Goal: Complete application form

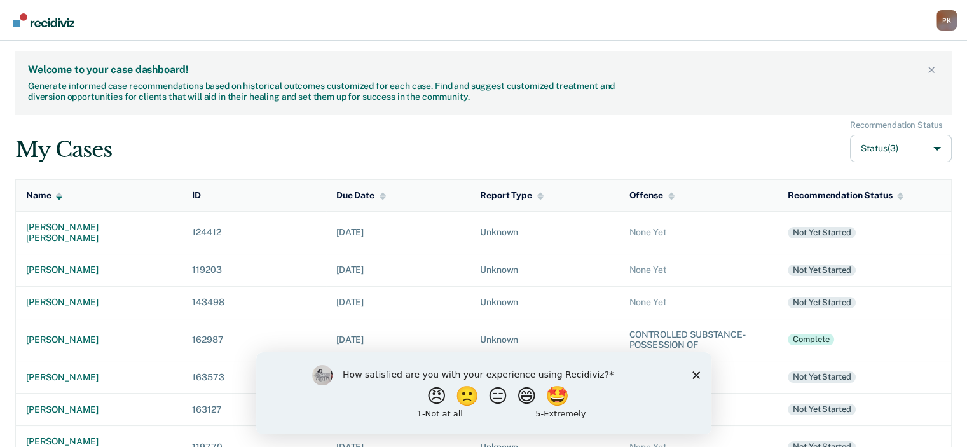
click at [698, 376] on icon "Close survey" at bounding box center [696, 375] width 8 height 8
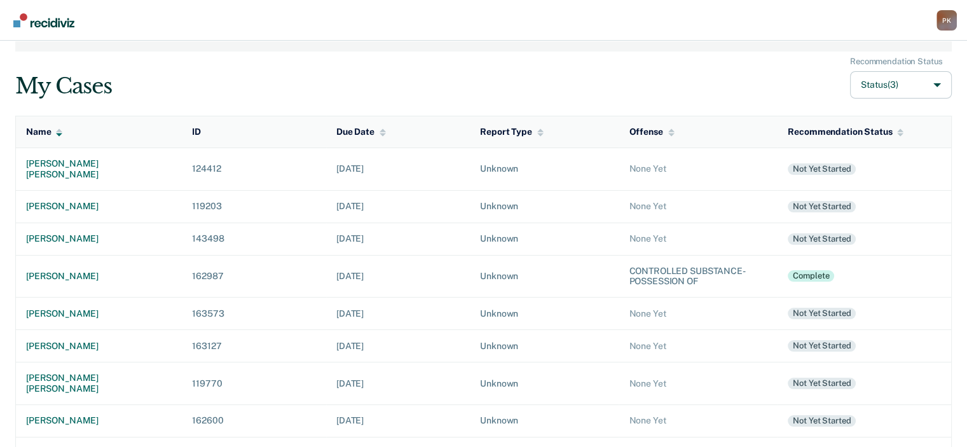
scroll to position [127, 0]
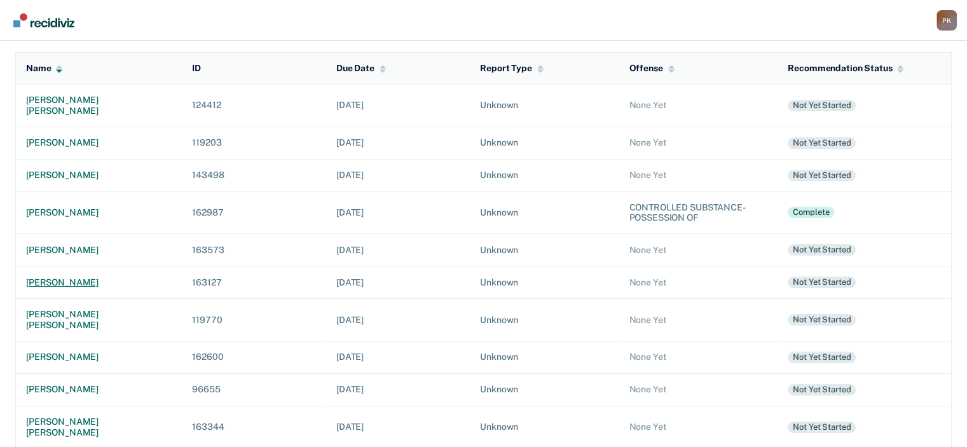
click at [87, 277] on div "[PERSON_NAME]" at bounding box center [99, 282] width 146 height 11
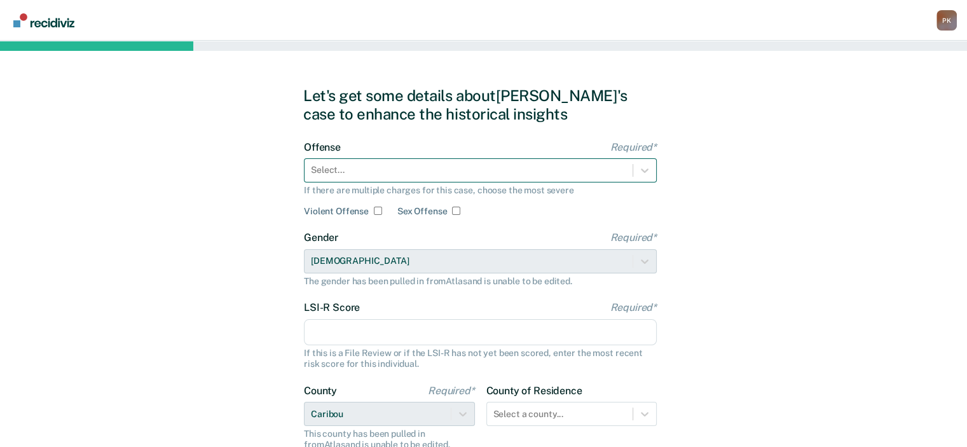
click at [592, 175] on div at bounding box center [468, 169] width 315 height 13
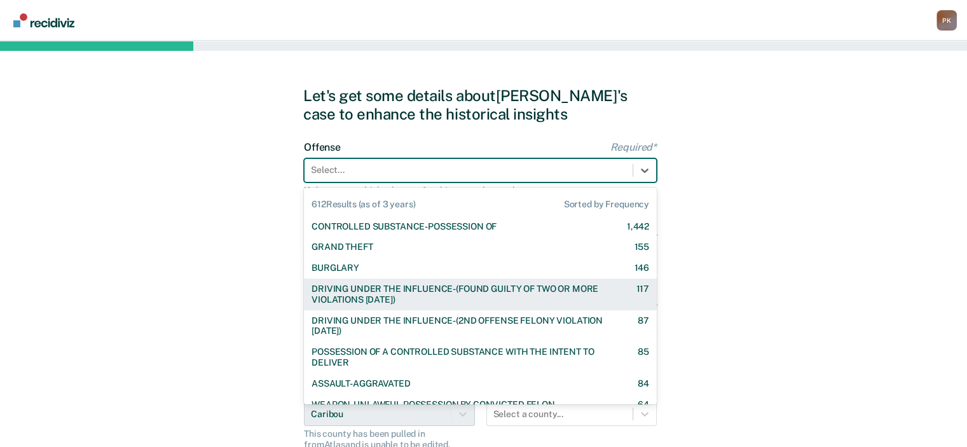
scroll to position [64, 0]
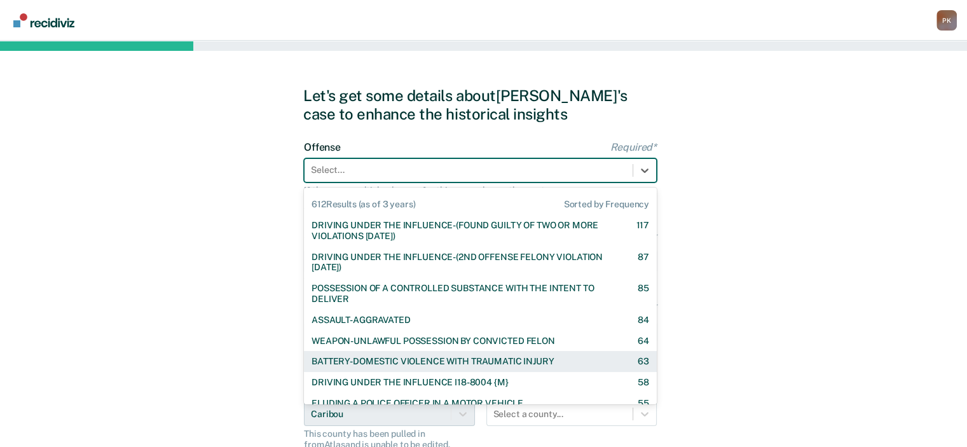
click at [514, 365] on div "BATTERY-DOMESTIC VIOLENCE WITH TRAUMATIC INJURY" at bounding box center [432, 361] width 242 height 11
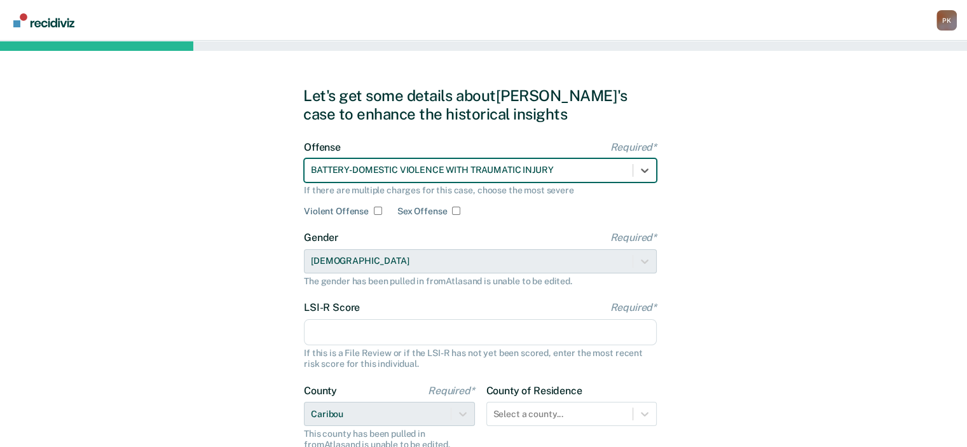
click at [376, 210] on input "Violent Offense" at bounding box center [378, 211] width 8 height 8
checkbox input "true"
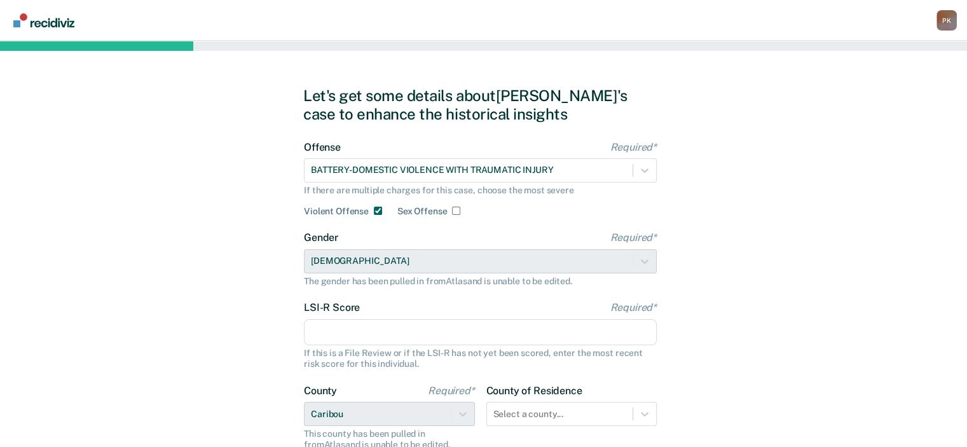
click at [479, 332] on input "LSI-R Score Required*" at bounding box center [480, 332] width 353 height 27
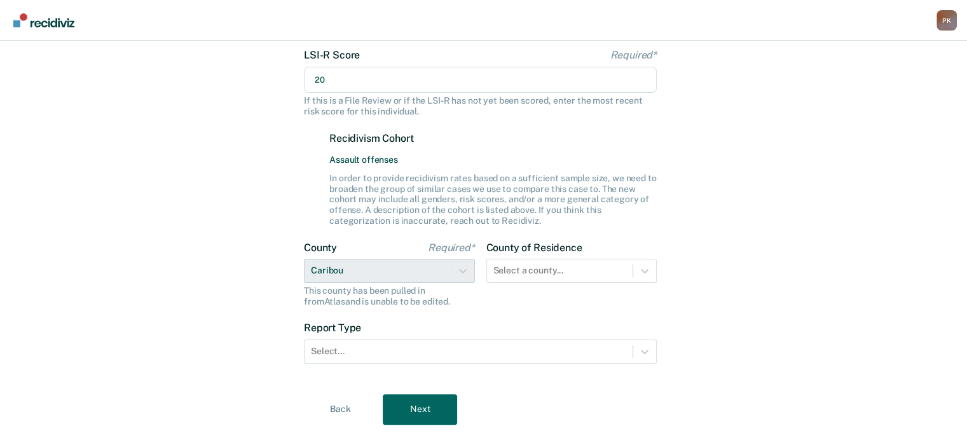
scroll to position [254, 0]
type input "20"
click at [592, 272] on div "Select a county..." at bounding box center [571, 269] width 171 height 24
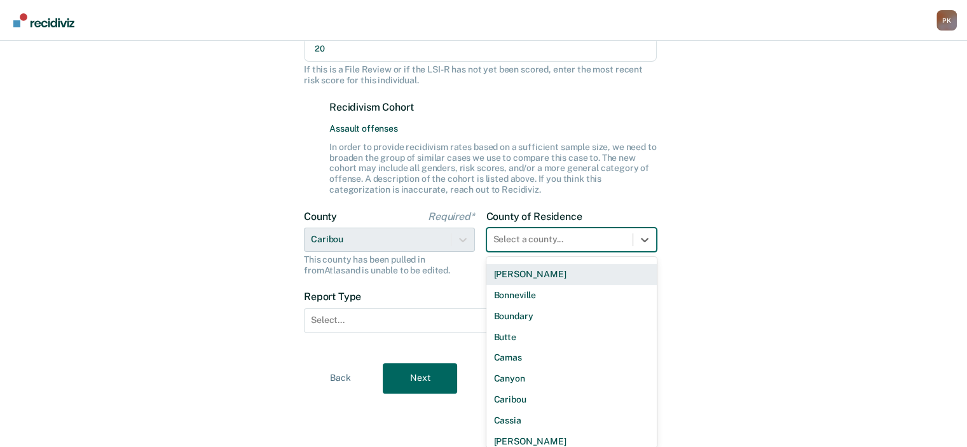
scroll to position [191, 0]
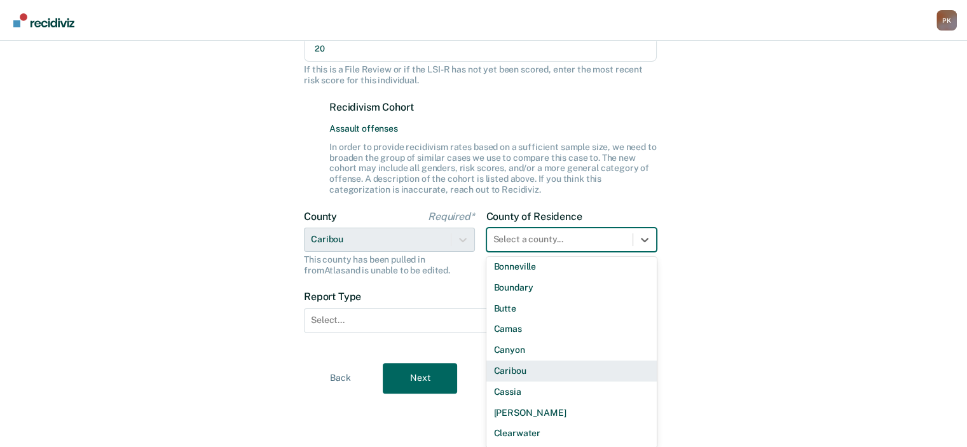
click at [528, 367] on div "Caribou" at bounding box center [571, 370] width 171 height 21
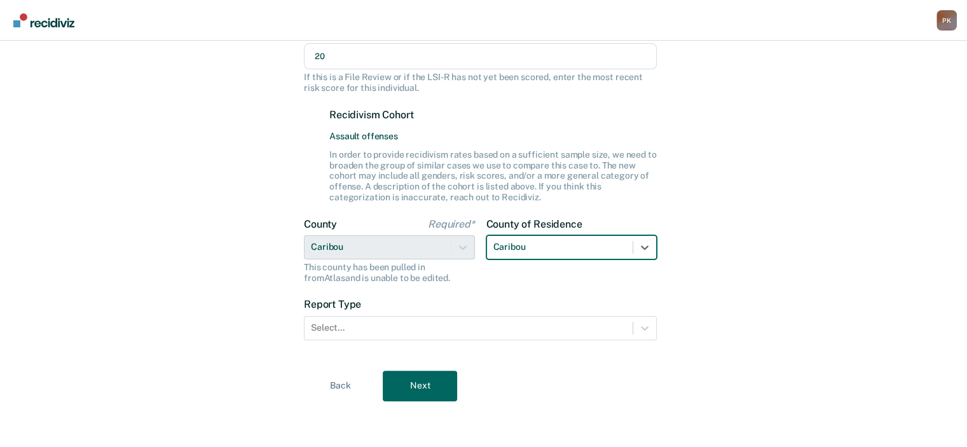
scroll to position [275, 0]
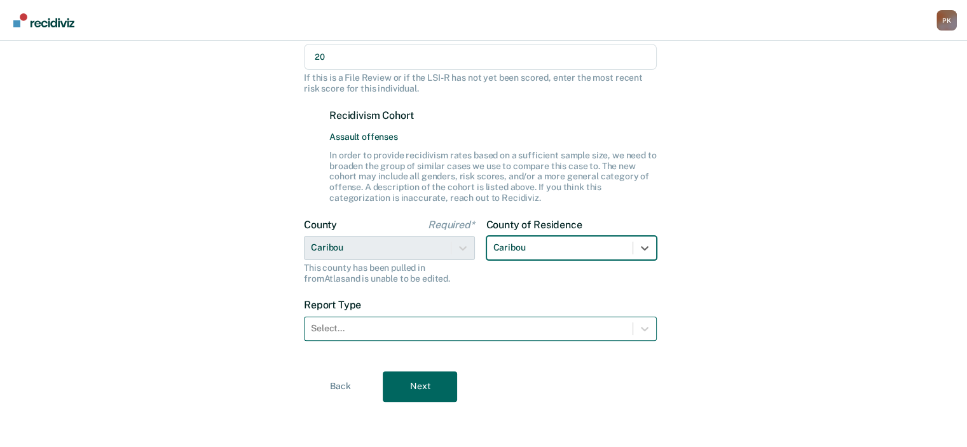
click at [538, 334] on div at bounding box center [468, 328] width 315 height 13
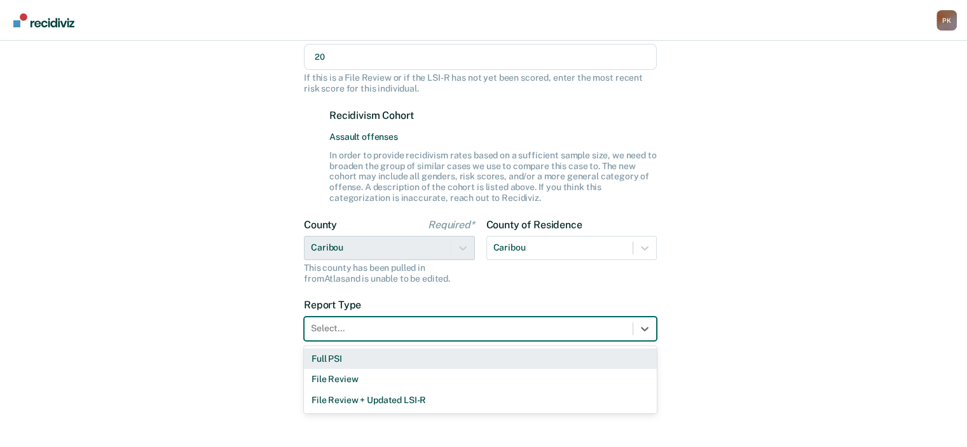
click at [424, 353] on div "Full PSI" at bounding box center [480, 358] width 353 height 21
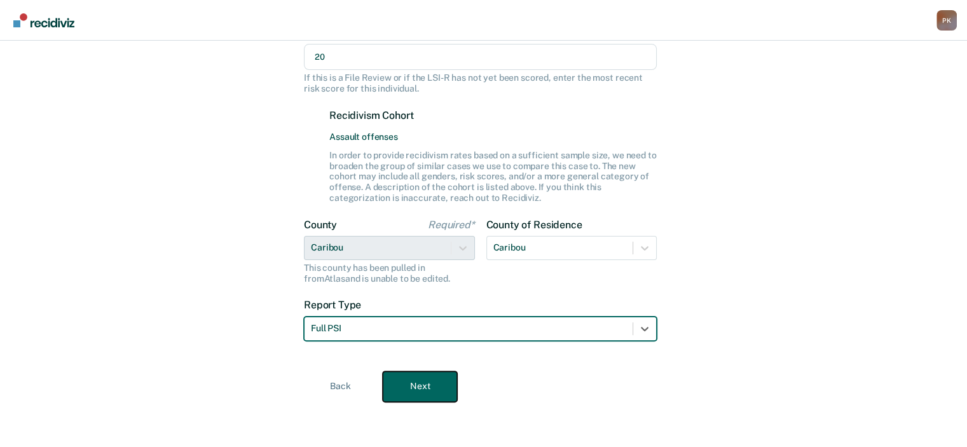
click at [404, 400] on button "Next" at bounding box center [420, 386] width 74 height 31
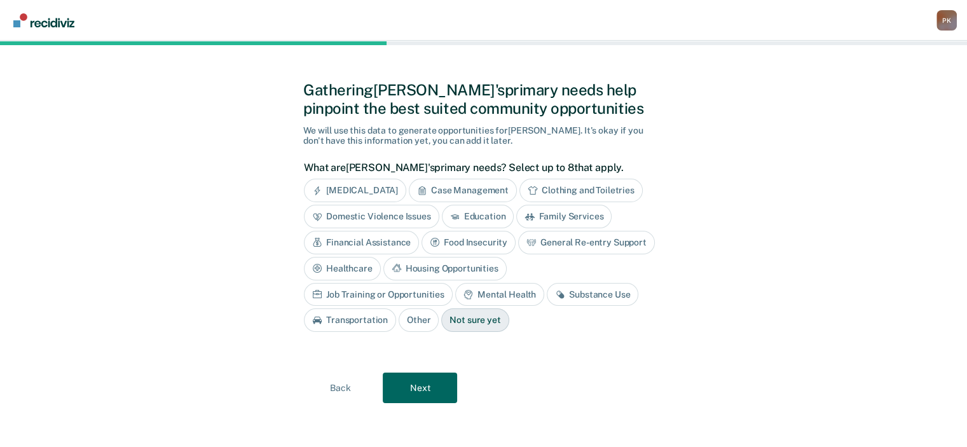
click at [369, 185] on div "[MEDICAL_DATA]" at bounding box center [355, 191] width 102 height 24
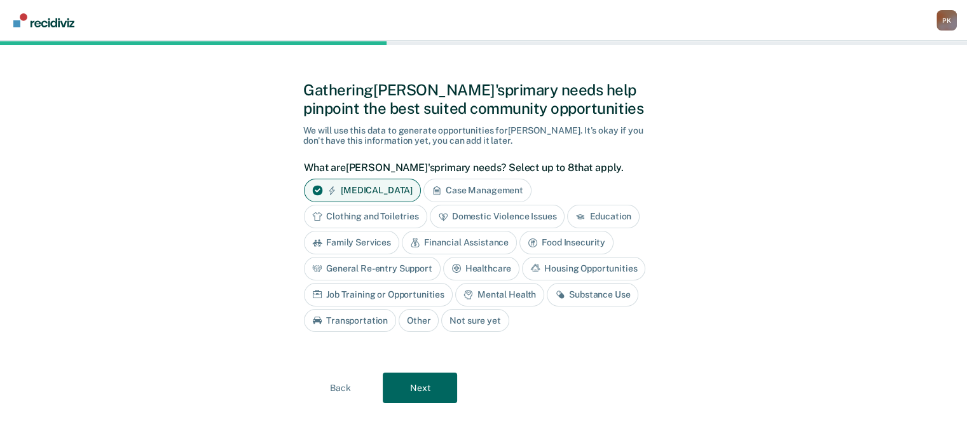
click at [461, 217] on div "Domestic Violence Issues" at bounding box center [497, 217] width 135 height 24
click at [559, 272] on div "Housing Opportunities" at bounding box center [583, 269] width 123 height 24
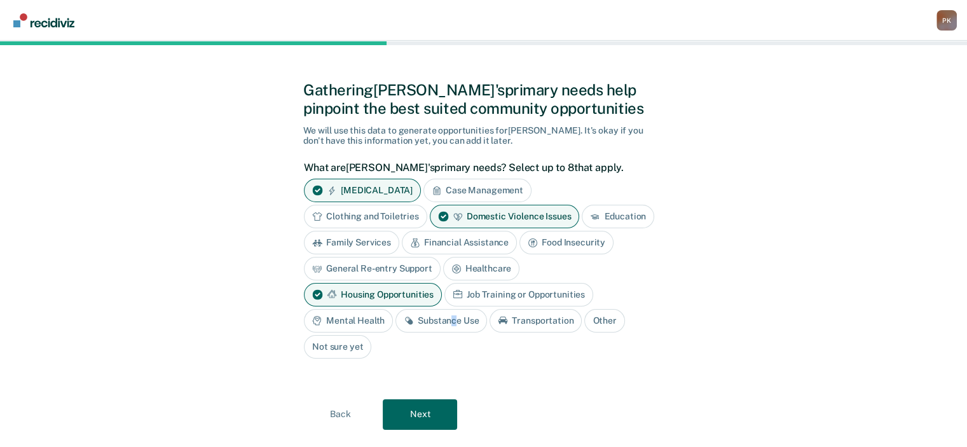
click at [453, 320] on div "Substance Use" at bounding box center [441, 321] width 92 height 24
click at [429, 404] on button "Next" at bounding box center [420, 414] width 74 height 31
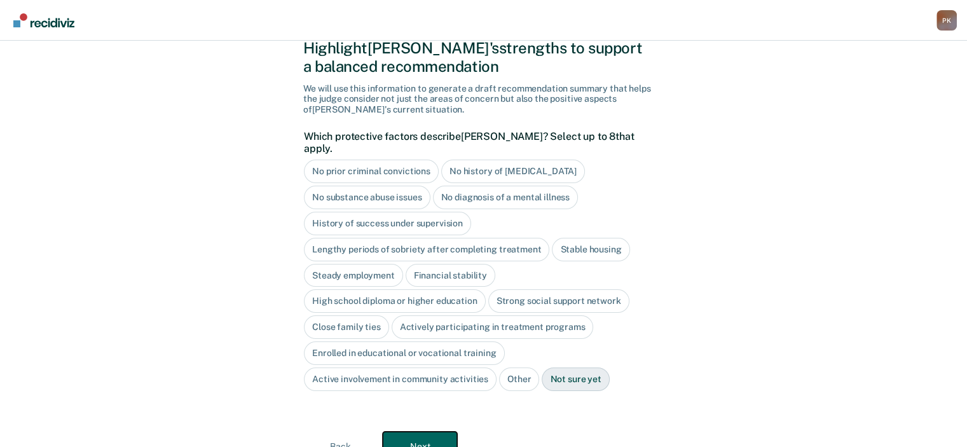
scroll to position [69, 0]
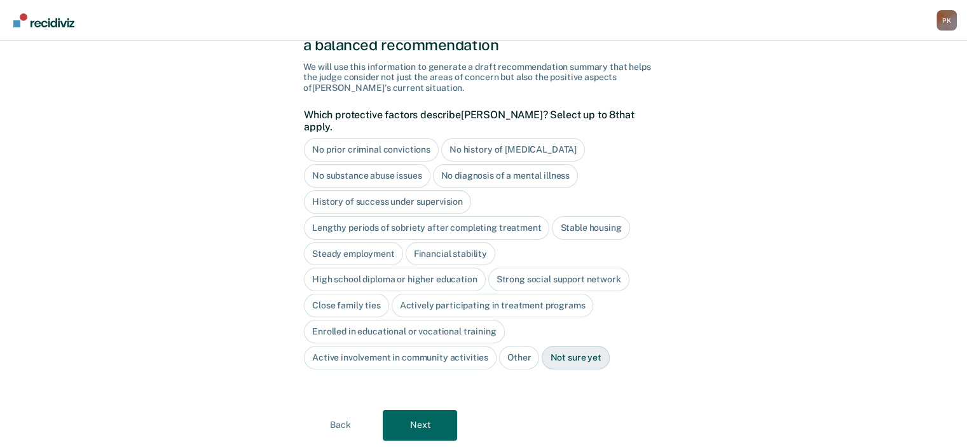
click at [519, 165] on div "No diagnosis of a mental illness" at bounding box center [506, 176] width 146 height 24
click at [599, 216] on div "Stable housing" at bounding box center [591, 228] width 78 height 24
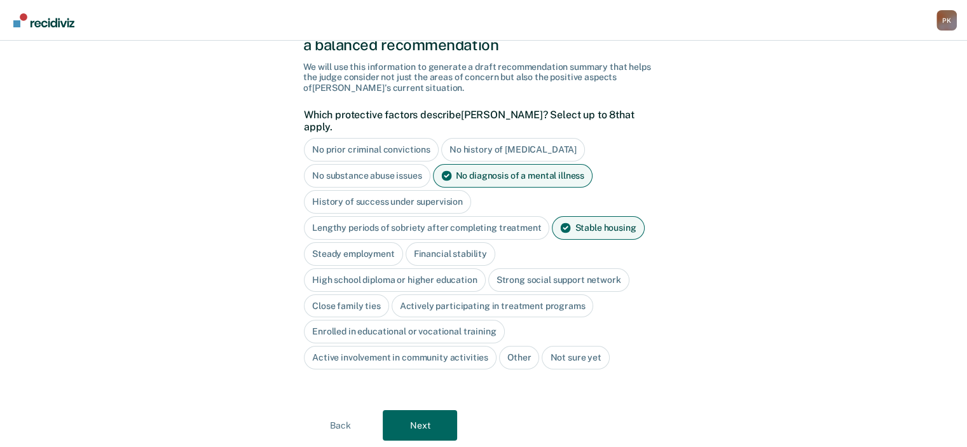
click at [463, 242] on div "Financial stability" at bounding box center [451, 254] width 90 height 24
click at [447, 268] on div "High school diploma or higher education" at bounding box center [395, 280] width 182 height 24
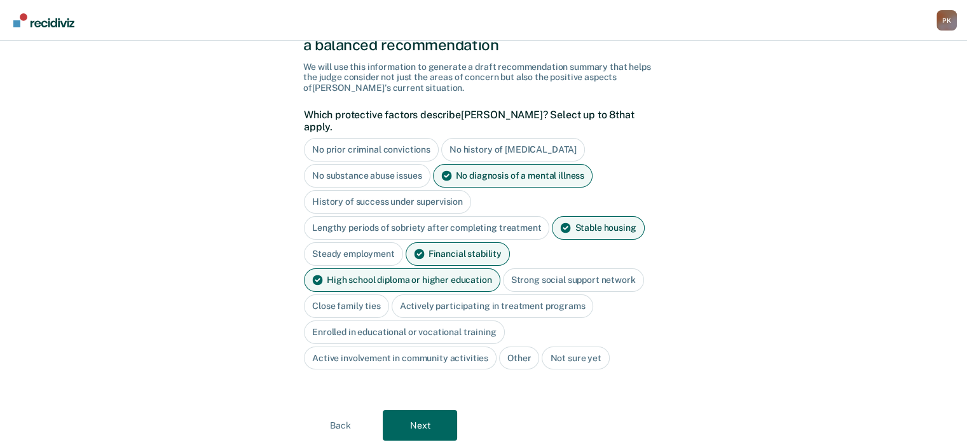
click at [355, 294] on div "Close family ties" at bounding box center [346, 306] width 85 height 24
click at [428, 415] on button "Next" at bounding box center [420, 426] width 74 height 31
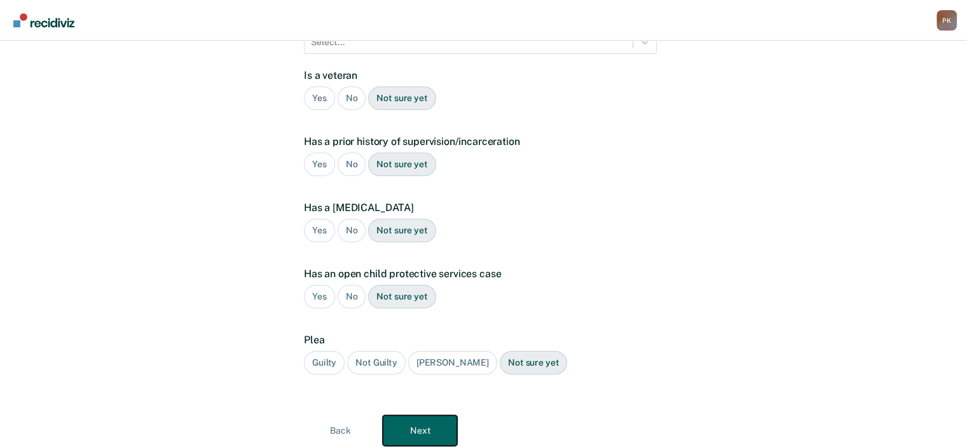
scroll to position [0, 0]
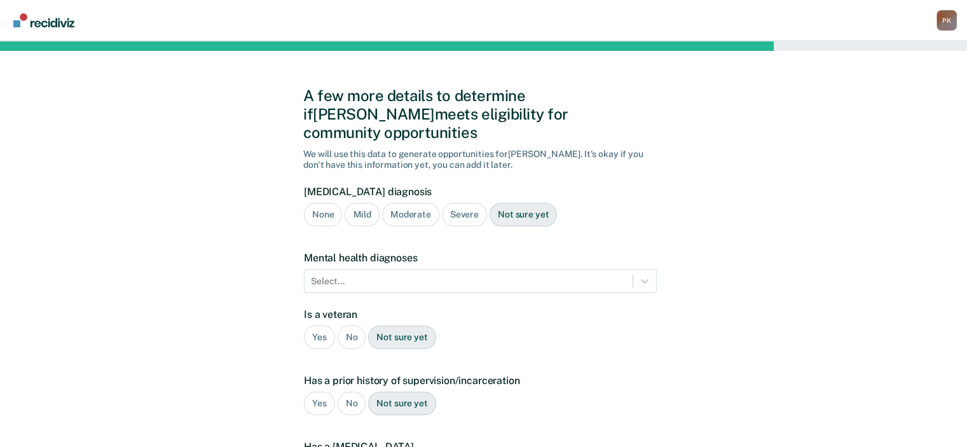
click at [505, 203] on div "Not sure yet" at bounding box center [522, 215] width 67 height 24
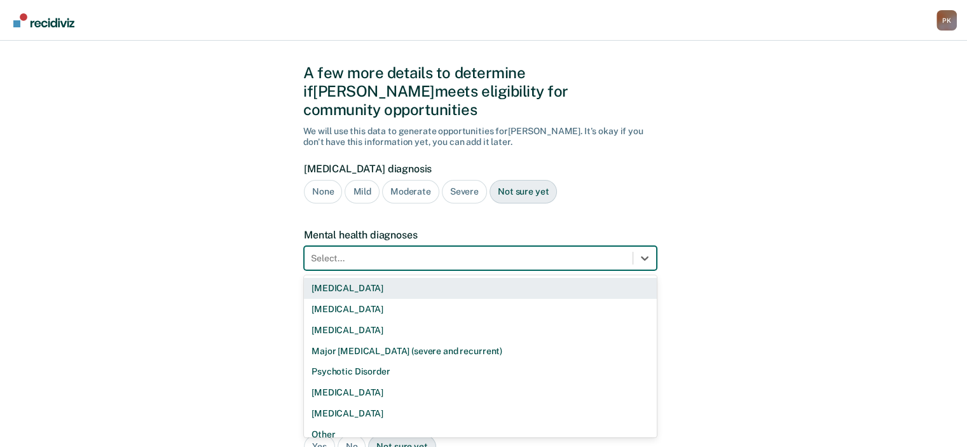
click at [512, 269] on div "9 results available. Use Up and Down to choose options, press Enter to select t…" at bounding box center [480, 258] width 353 height 24
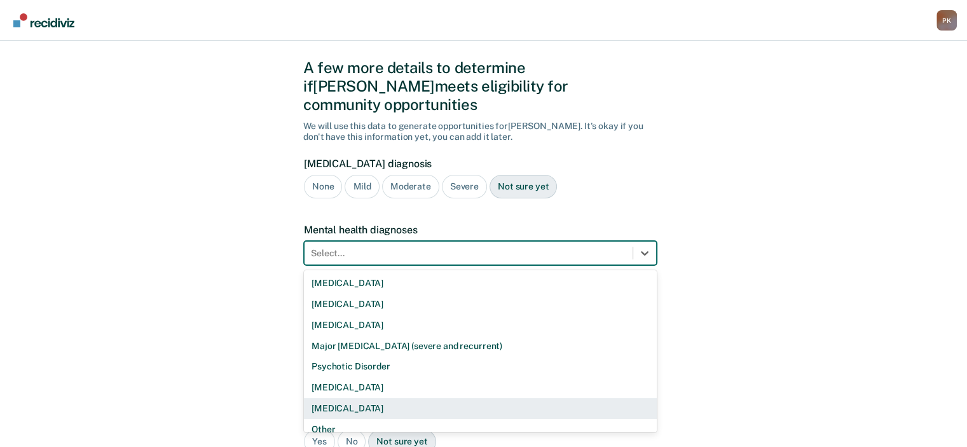
scroll to position [31, 0]
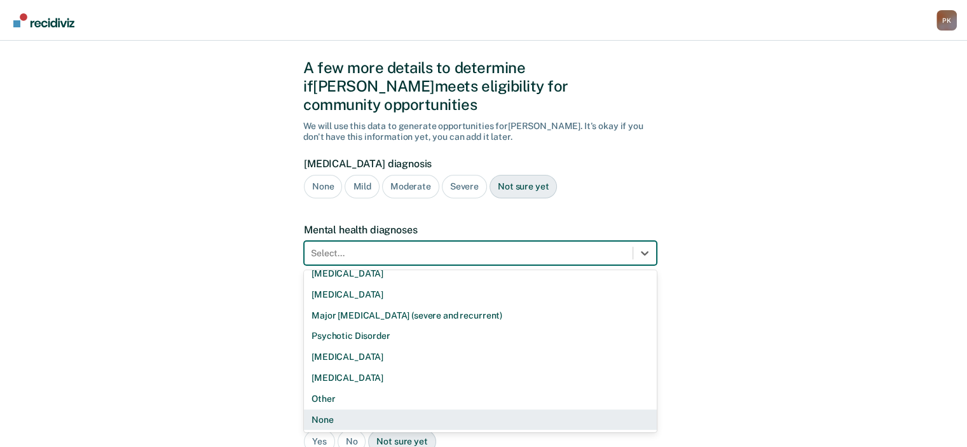
click at [328, 409] on div "None" at bounding box center [480, 419] width 353 height 21
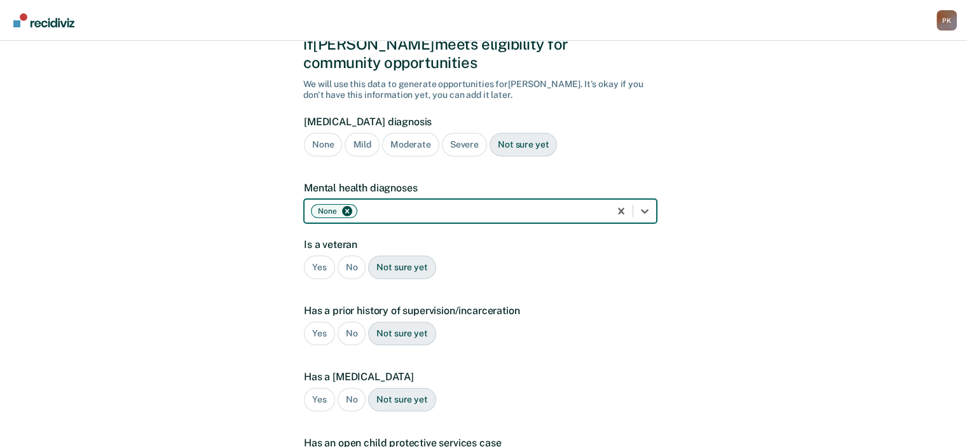
scroll to position [92, 0]
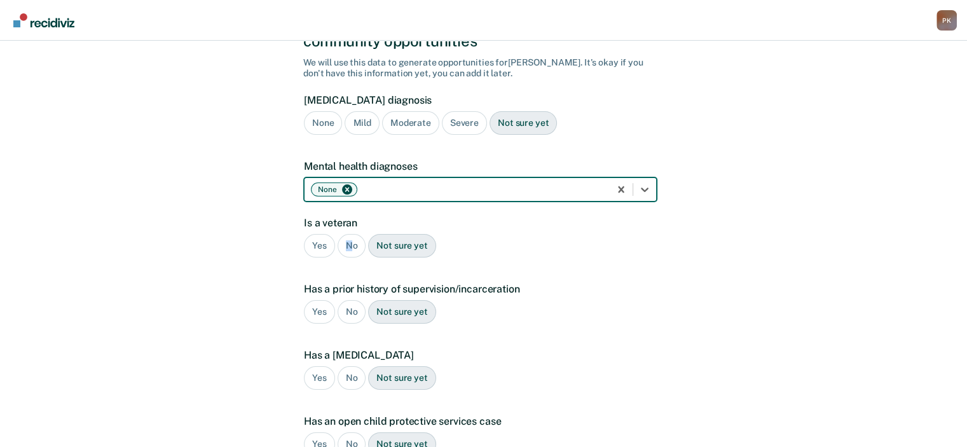
click at [348, 234] on div "No" at bounding box center [352, 246] width 29 height 24
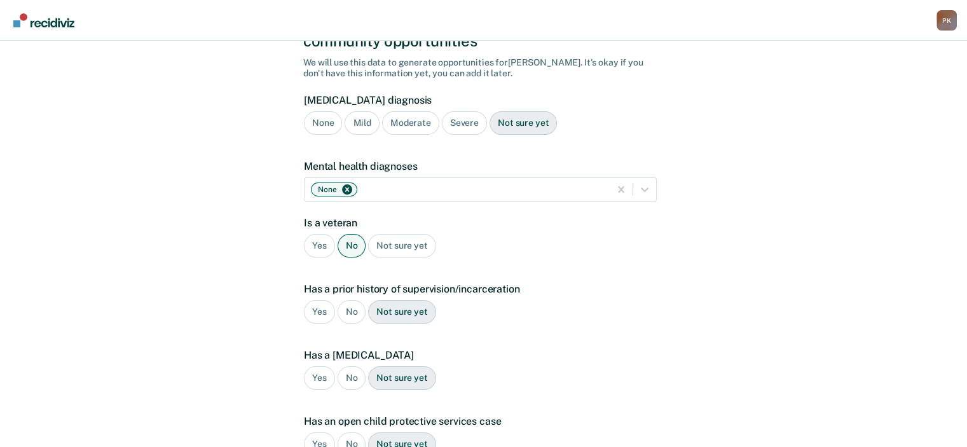
click at [326, 300] on div "Yes" at bounding box center [319, 312] width 31 height 24
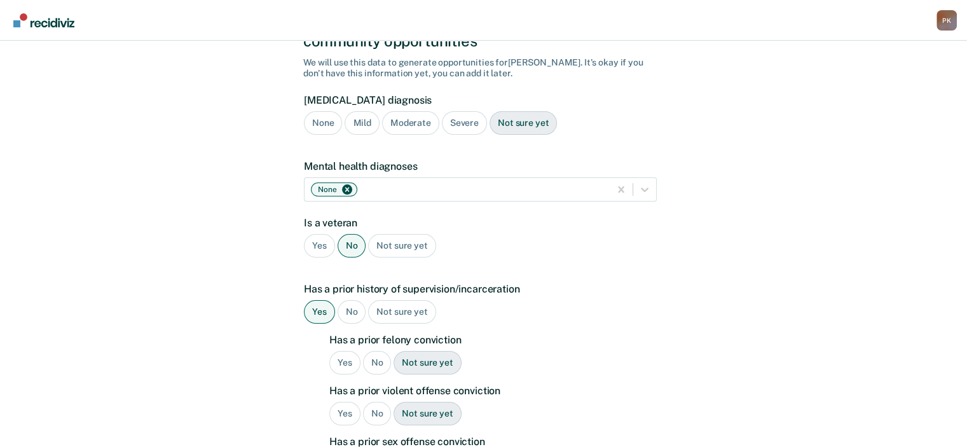
click at [381, 351] on div "No" at bounding box center [377, 363] width 29 height 24
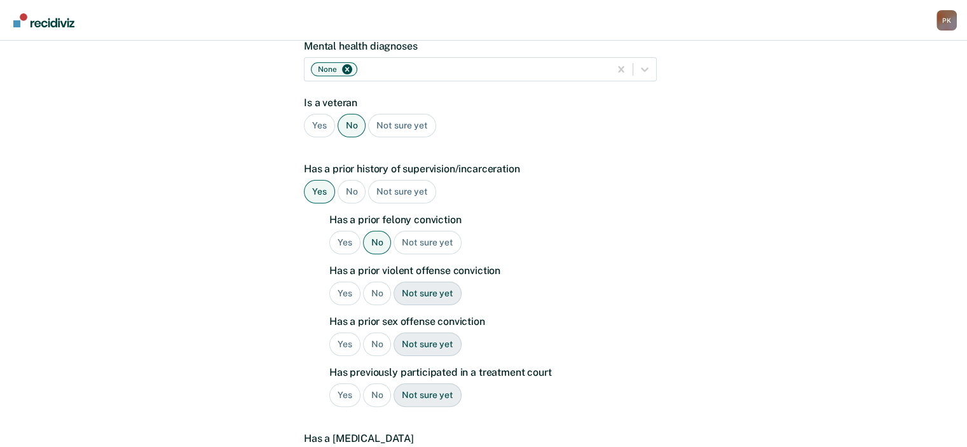
scroll to position [219, 0]
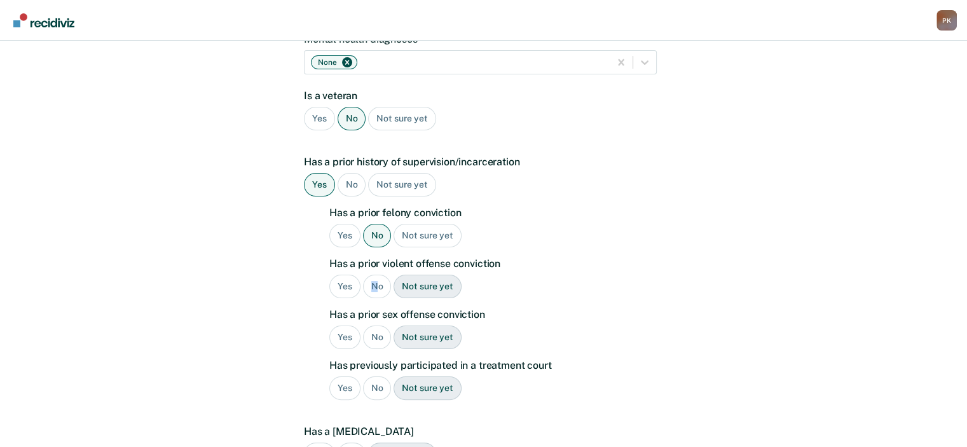
click at [374, 275] on div "No" at bounding box center [377, 287] width 29 height 24
click at [376, 325] on div "No" at bounding box center [377, 337] width 29 height 24
click at [379, 376] on div "No" at bounding box center [377, 388] width 29 height 24
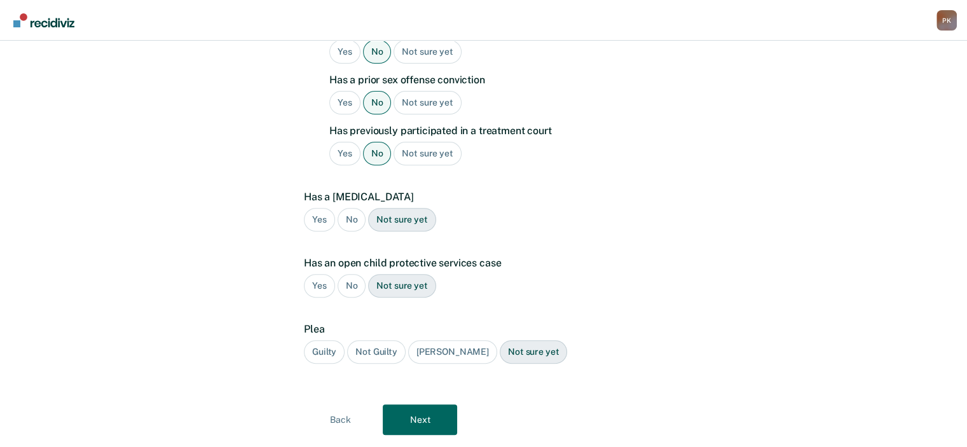
scroll to position [466, 0]
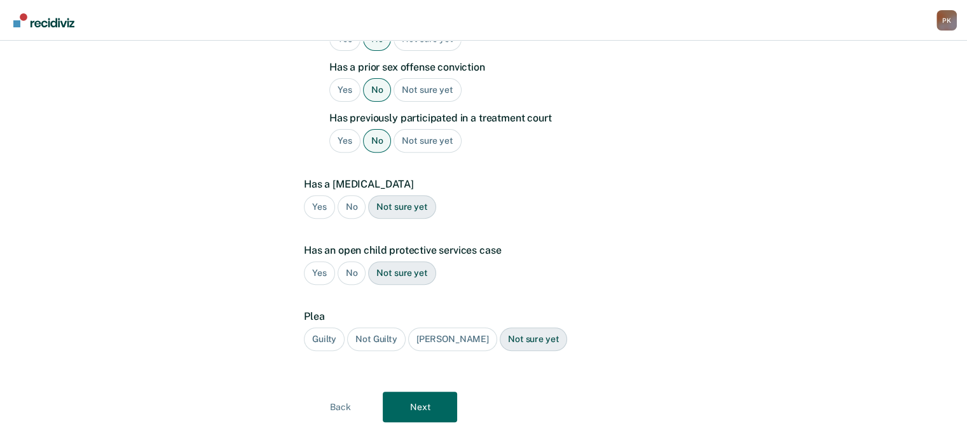
drag, startPoint x: 347, startPoint y: 191, endPoint x: 346, endPoint y: 198, distance: 6.5
click at [346, 195] on div "No" at bounding box center [352, 207] width 29 height 24
drag, startPoint x: 353, startPoint y: 256, endPoint x: 360, endPoint y: 283, distance: 28.4
click at [353, 261] on div "No" at bounding box center [352, 273] width 29 height 24
click at [334, 327] on div "Guilty" at bounding box center [324, 339] width 41 height 24
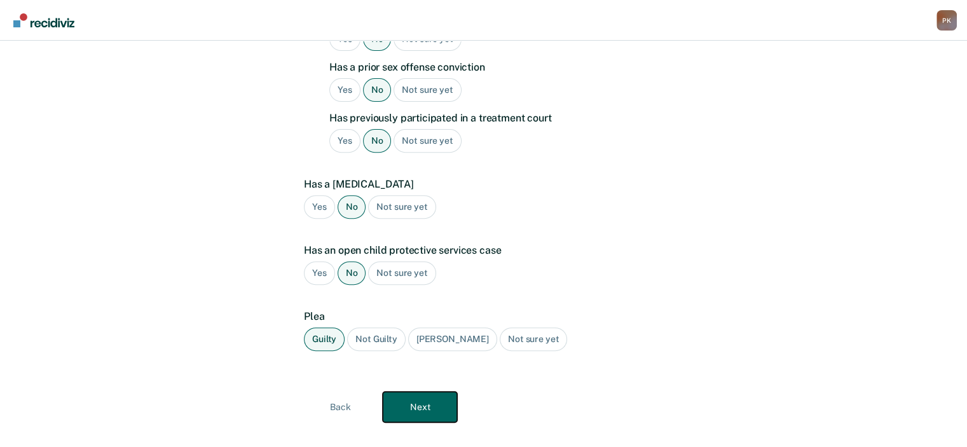
click at [424, 392] on button "Next" at bounding box center [420, 407] width 74 height 31
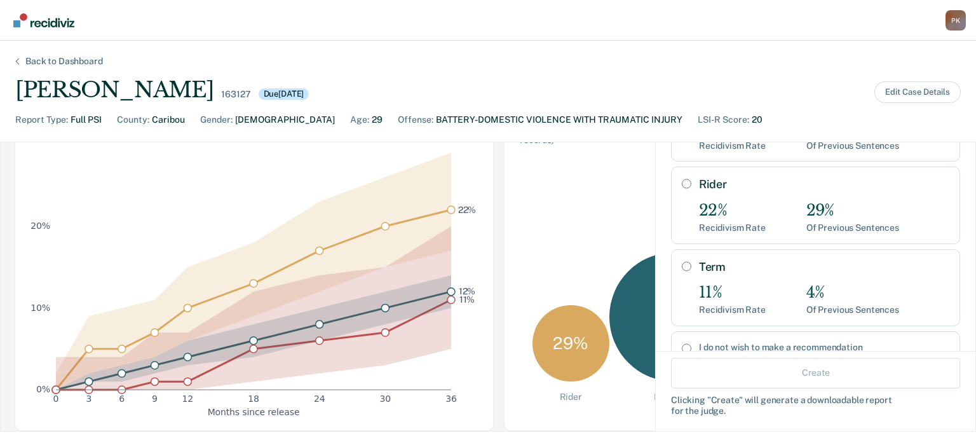
scroll to position [0, 0]
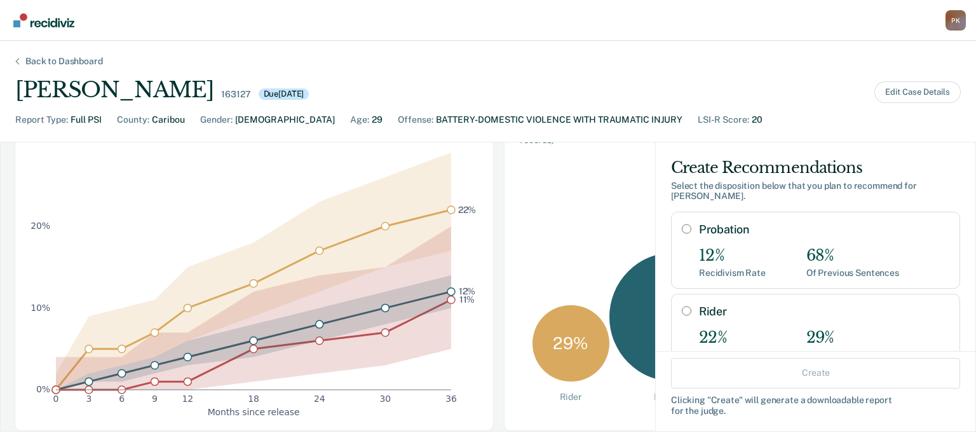
click at [682, 229] on input "Probation" at bounding box center [687, 229] width 10 height 10
radio input "true"
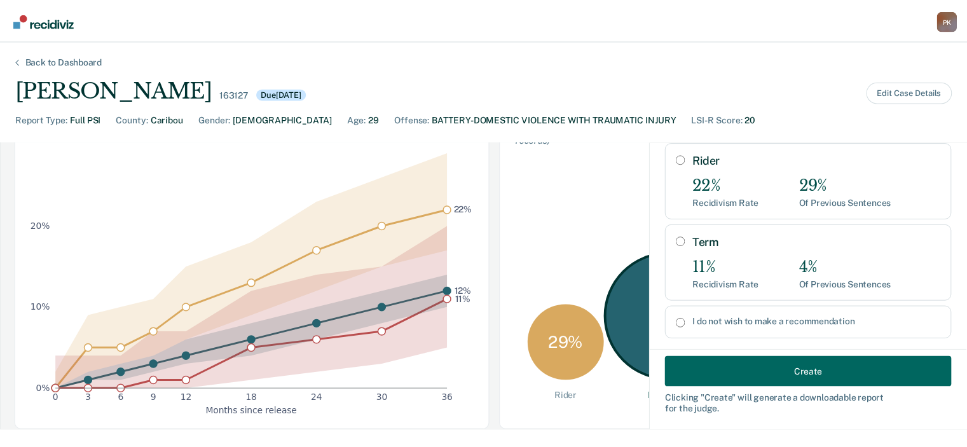
scroll to position [191, 0]
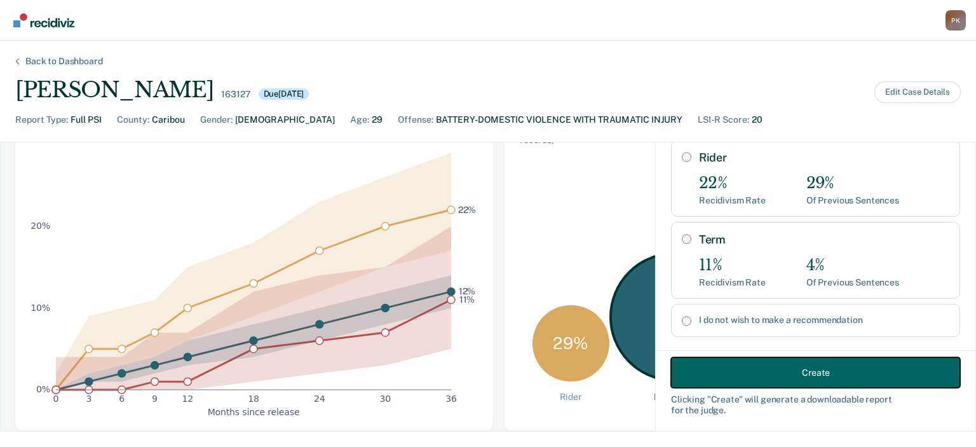
click at [765, 369] on button "Create" at bounding box center [815, 372] width 289 height 31
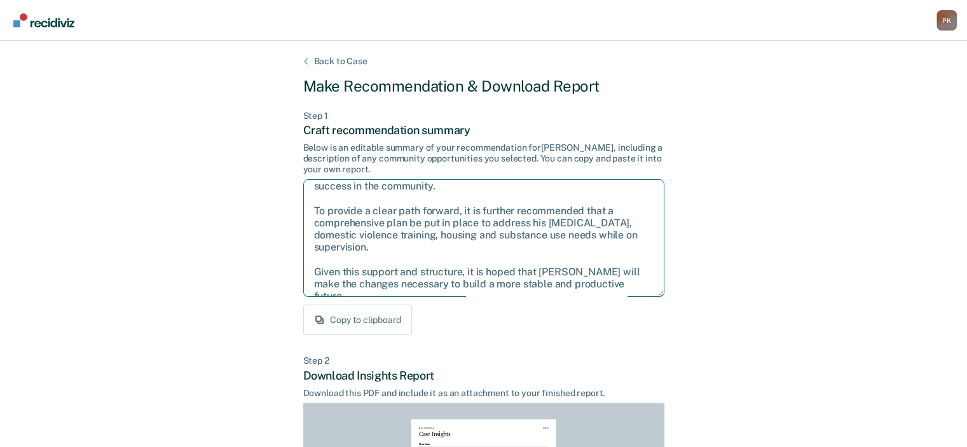
scroll to position [69, 0]
drag, startPoint x: 313, startPoint y: 193, endPoint x: 626, endPoint y: 272, distance: 323.1
click at [632, 275] on textarea "After careful consideration of the details of this case, it is recommended that…" at bounding box center [483, 238] width 361 height 118
click at [427, 256] on textarea "After careful consideration of the details of this case, it is recommended that…" at bounding box center [483, 238] width 361 height 118
drag, startPoint x: 310, startPoint y: 193, endPoint x: 669, endPoint y: 303, distance: 375.1
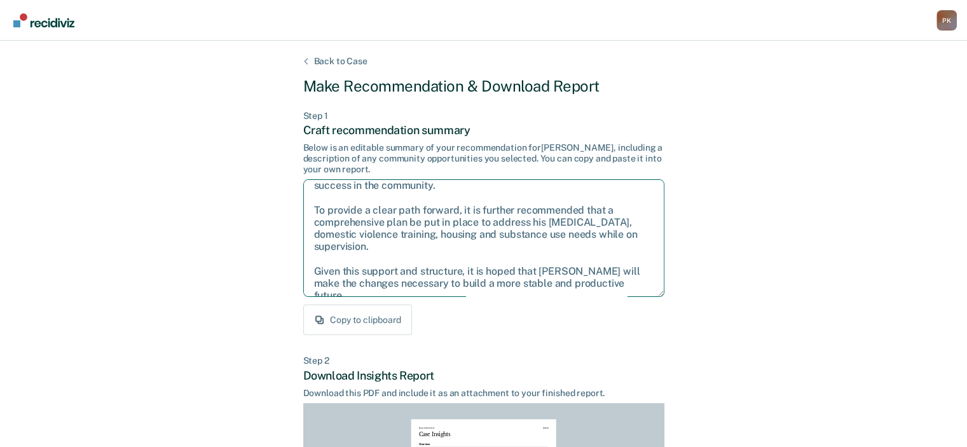
click at [669, 303] on div "Back to Case Make Recommendation & Download Report Step 1 Craft recommendation …" at bounding box center [483, 383] width 967 height 684
click at [496, 254] on textarea "After careful consideration of the details of this case, it is recommended that…" at bounding box center [483, 238] width 361 height 118
click at [501, 332] on div "Copy to clipboard" at bounding box center [483, 319] width 361 height 31
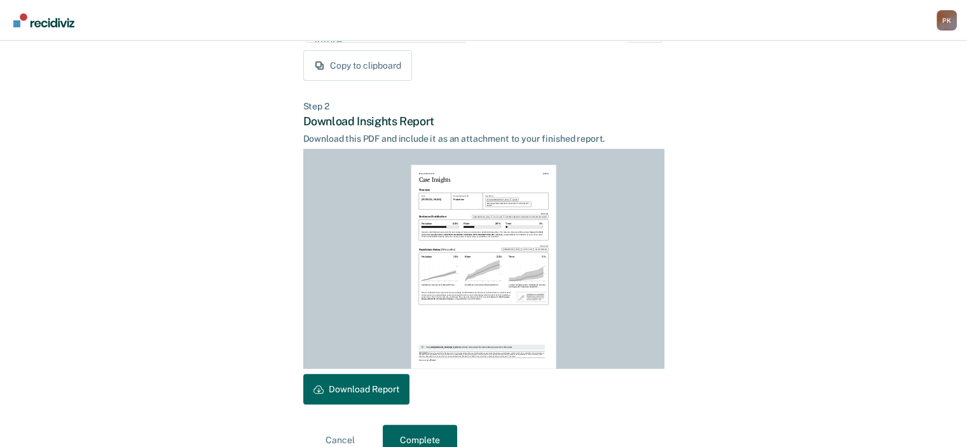
scroll to position [277, 0]
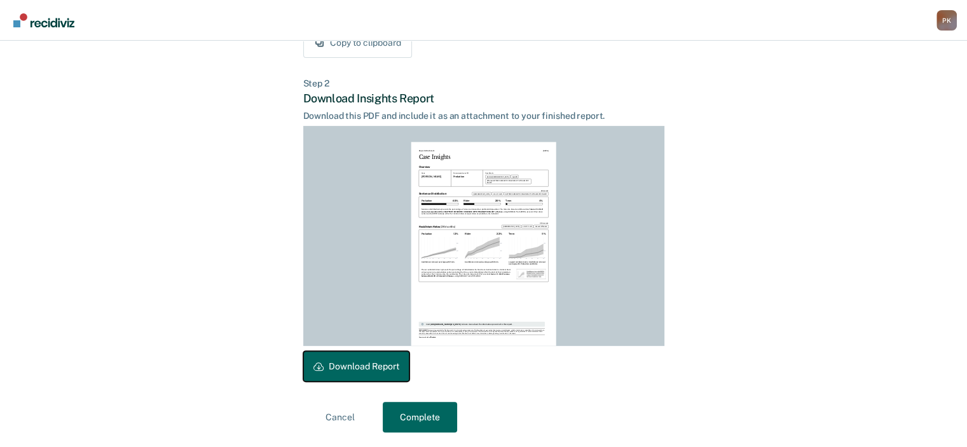
click at [386, 361] on button "Download Report" at bounding box center [356, 366] width 106 height 31
click at [428, 412] on button "Complete" at bounding box center [420, 417] width 74 height 31
